Goal: Task Accomplishment & Management: Use online tool/utility

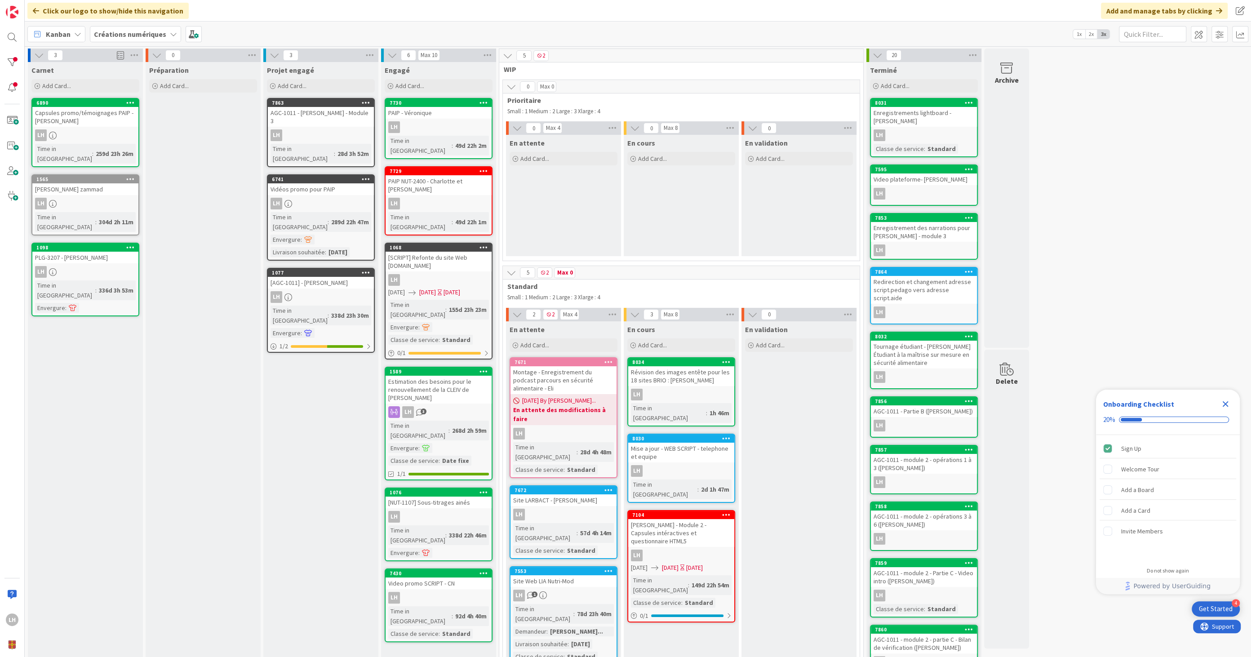
click at [278, 444] on div "Projet engagé Add Card... 7863 AGC-1011 - Romain Dureau - Module 3 LH Time in C…" at bounding box center [320, 433] width 115 height 742
